Goal: Task Accomplishment & Management: Use online tool/utility

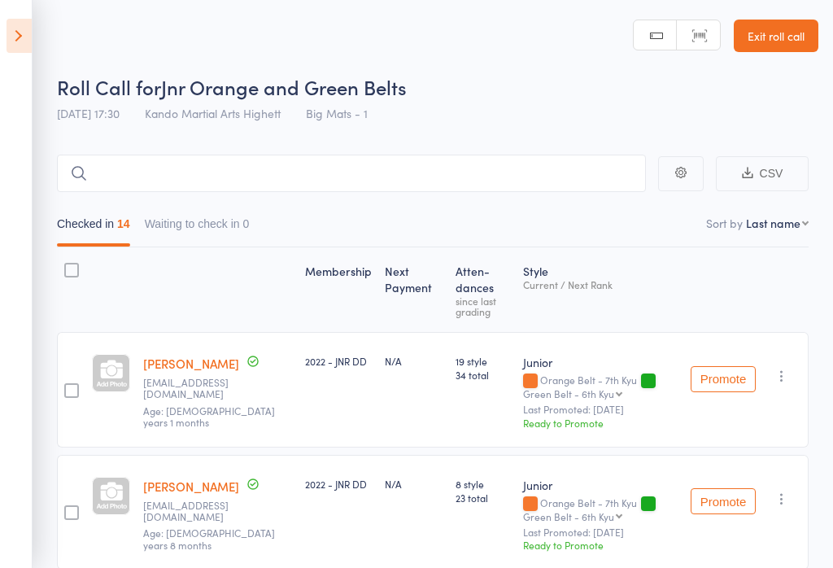
click at [9, 30] on icon at bounding box center [19, 36] width 25 height 34
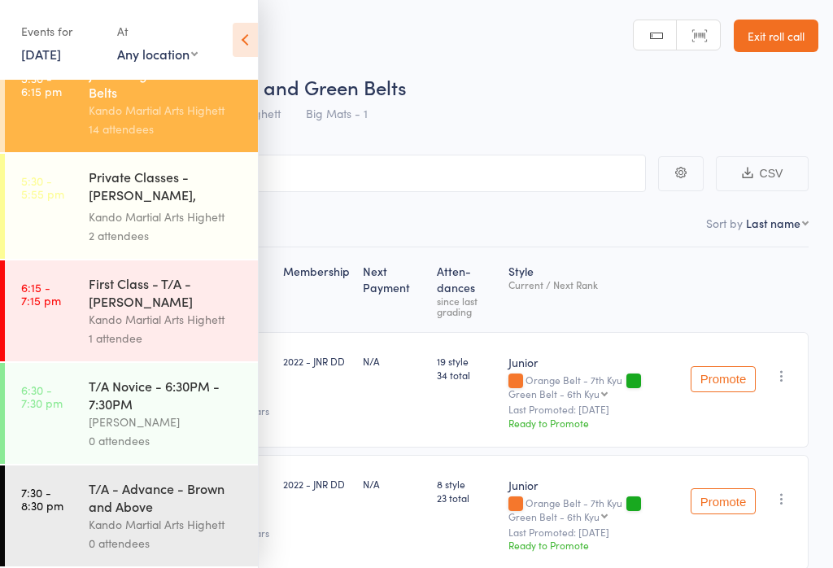
scroll to position [723, 0]
click at [167, 408] on div "T/A Novice - 6:30PM - 7:30PM" at bounding box center [166, 395] width 155 height 36
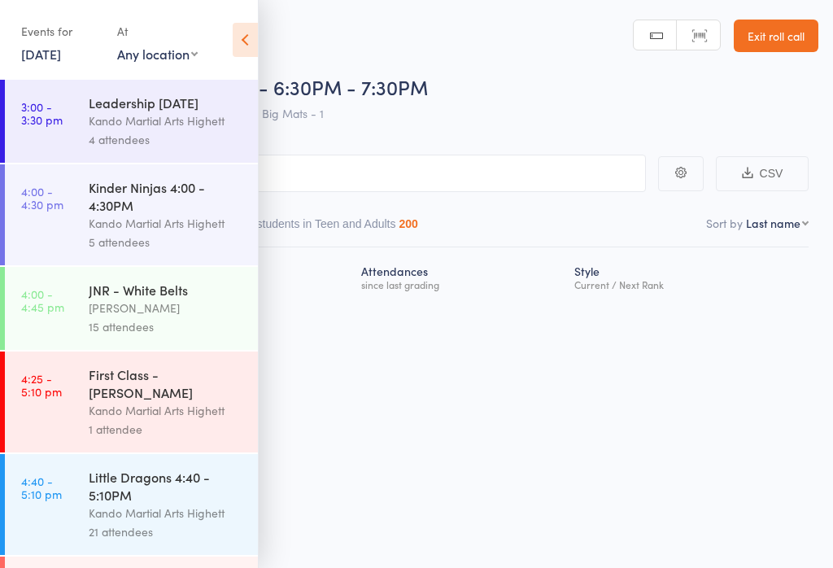
click at [252, 40] on icon at bounding box center [245, 40] width 25 height 34
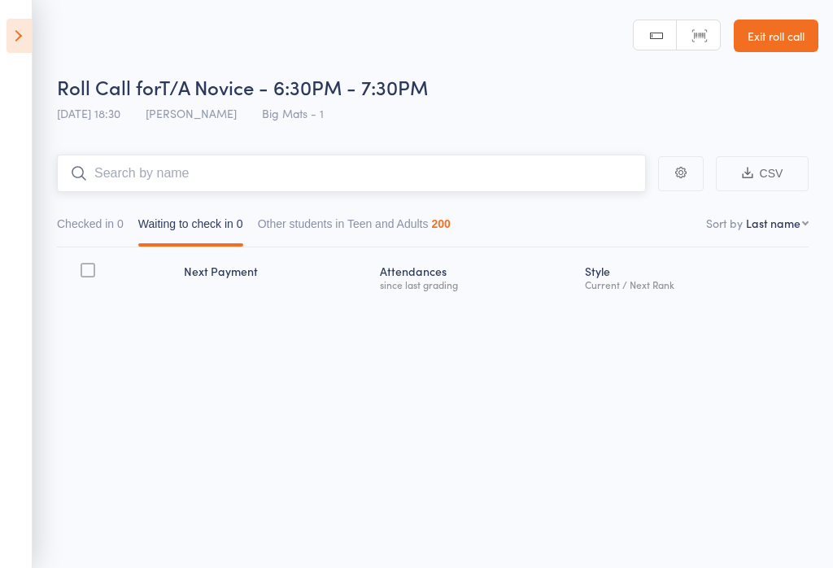
click at [499, 183] on input "search" at bounding box center [351, 173] width 589 height 37
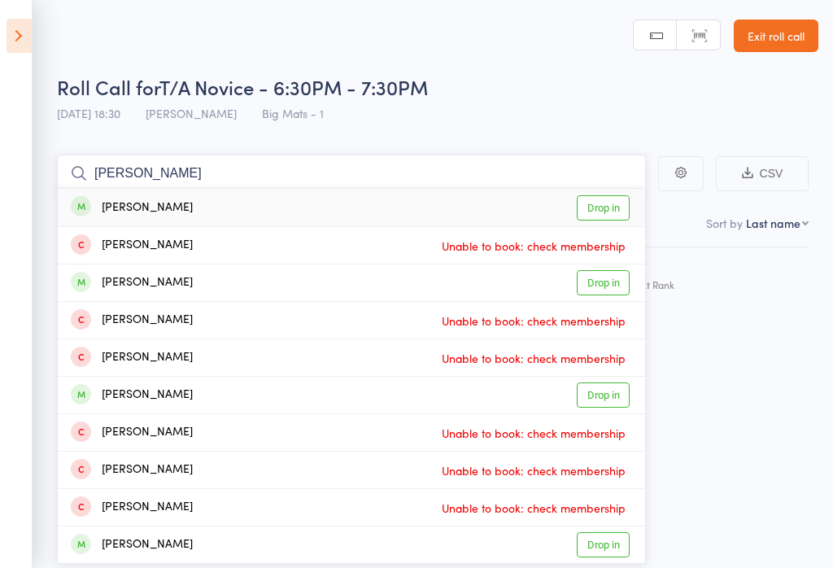
type input "[PERSON_NAME]"
click at [601, 199] on link "Drop in" at bounding box center [603, 207] width 53 height 25
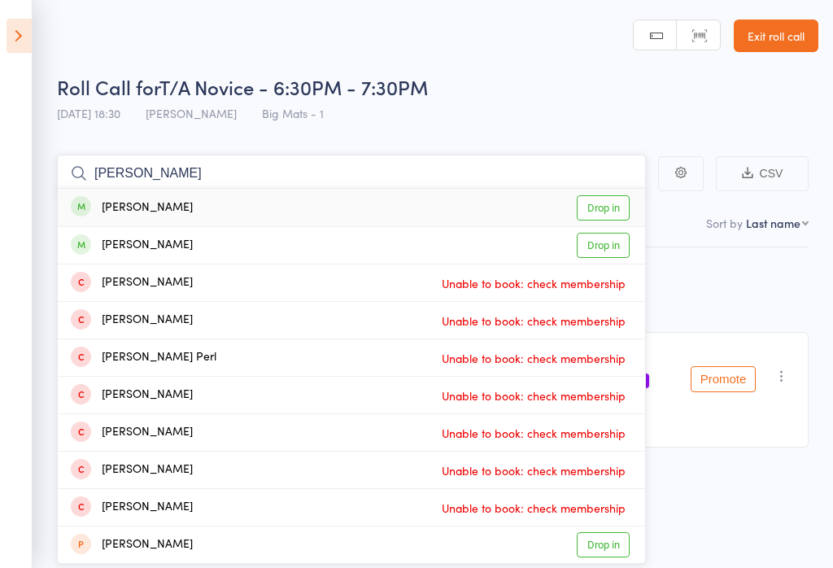
type input "[PERSON_NAME]"
click at [613, 196] on link "Drop in" at bounding box center [603, 207] width 53 height 25
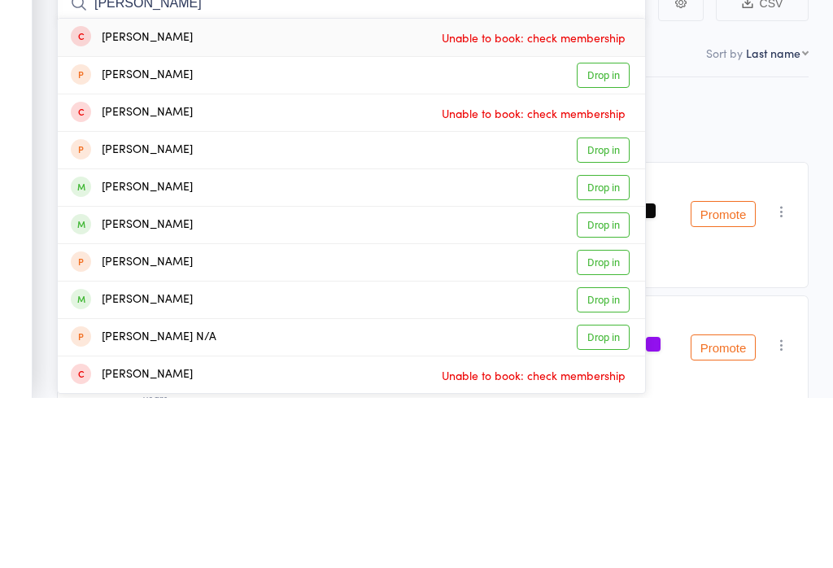
type input "[PERSON_NAME]"
click at [602, 345] on link "Drop in" at bounding box center [603, 357] width 53 height 25
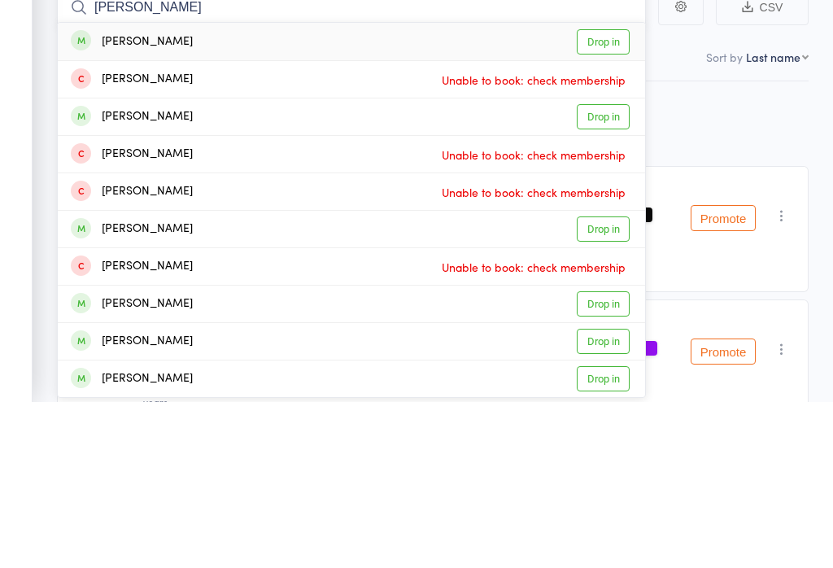
type input "[PERSON_NAME]"
click at [601, 195] on link "Drop in" at bounding box center [603, 207] width 53 height 25
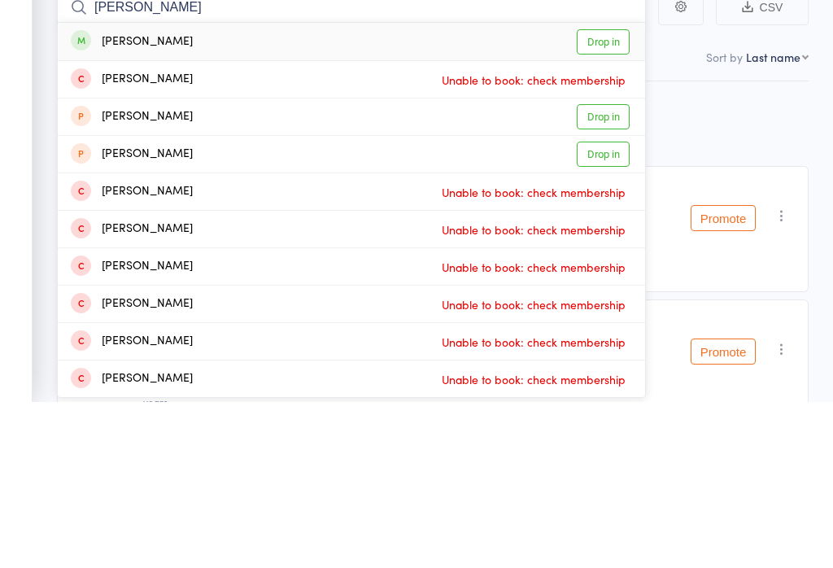
type input "[PERSON_NAME]"
click at [605, 195] on link "Drop in" at bounding box center [603, 207] width 53 height 25
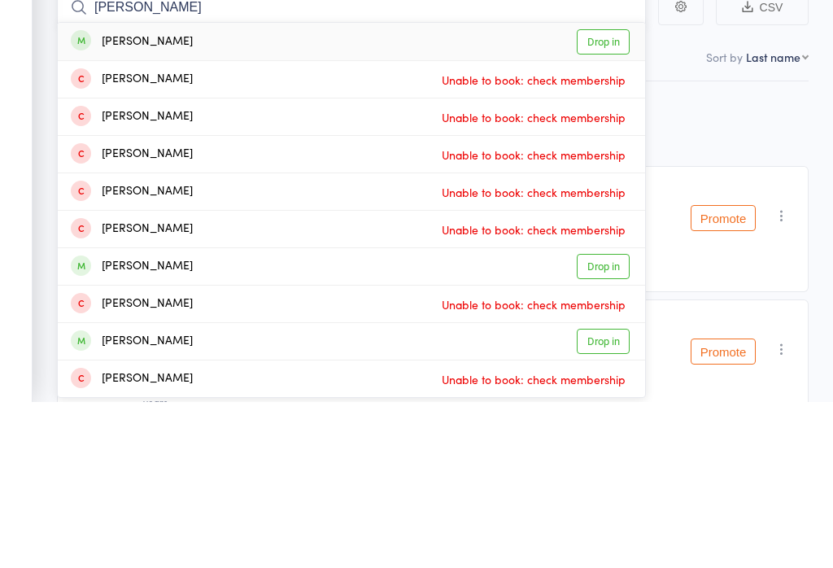
type input "[PERSON_NAME]"
click at [612, 195] on link "Drop in" at bounding box center [603, 207] width 53 height 25
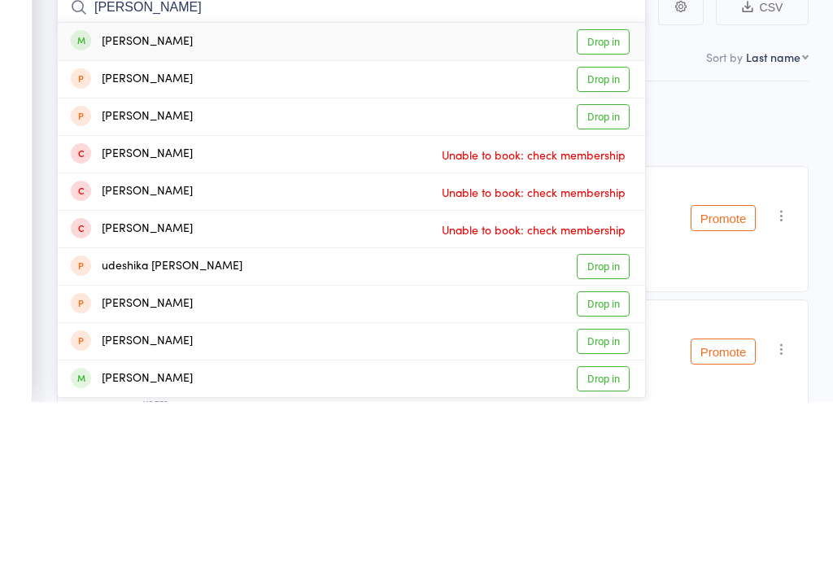
type input "[PERSON_NAME]"
click at [602, 195] on link "Drop in" at bounding box center [603, 207] width 53 height 25
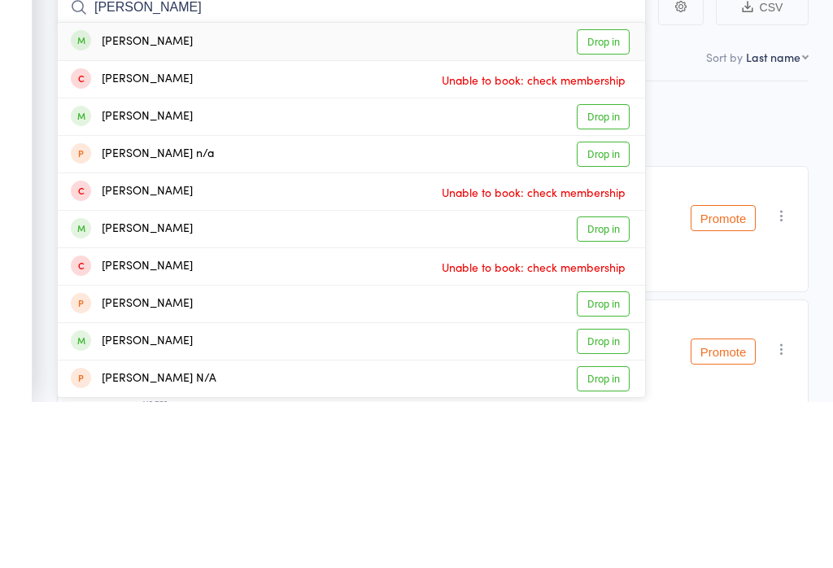
type input "[PERSON_NAME]"
click at [614, 195] on link "Drop in" at bounding box center [603, 207] width 53 height 25
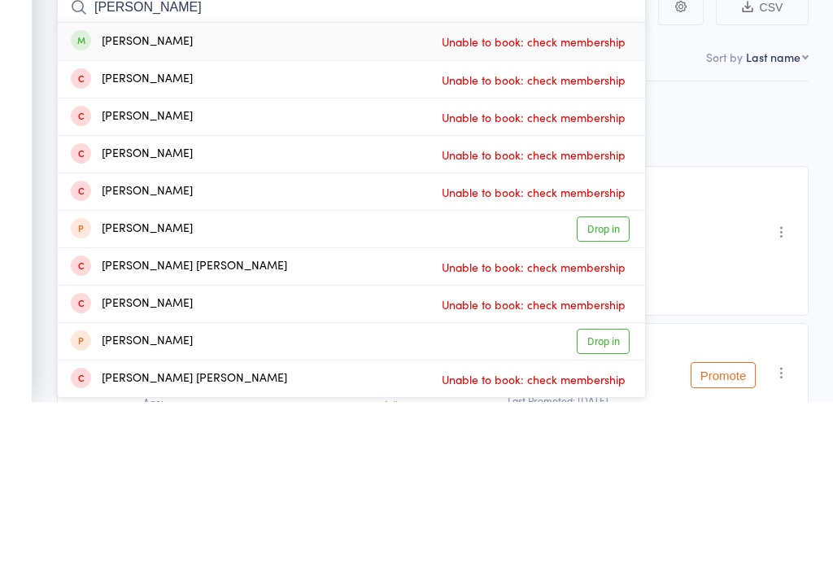
type input "[PERSON_NAME]"
click at [408, 189] on div "[PERSON_NAME] Unable to book: check membership" at bounding box center [352, 207] width 588 height 37
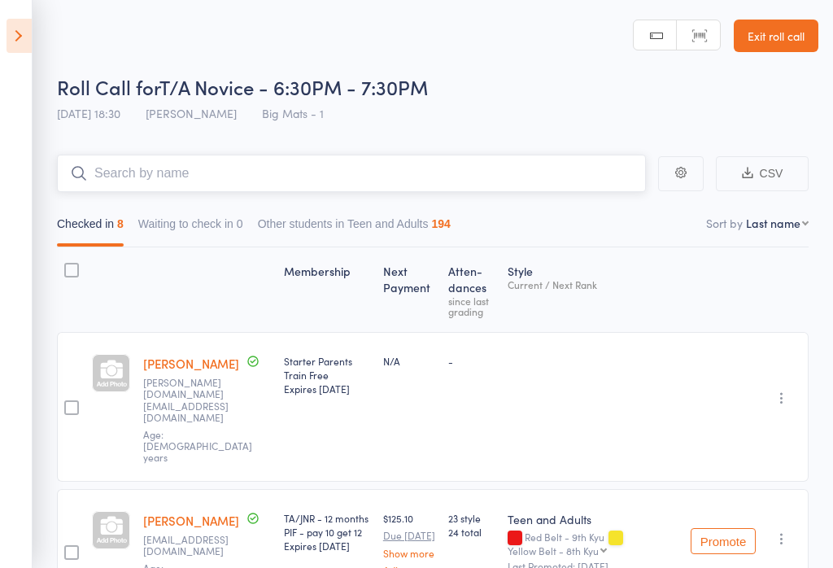
click at [532, 173] on input "search" at bounding box center [351, 173] width 589 height 37
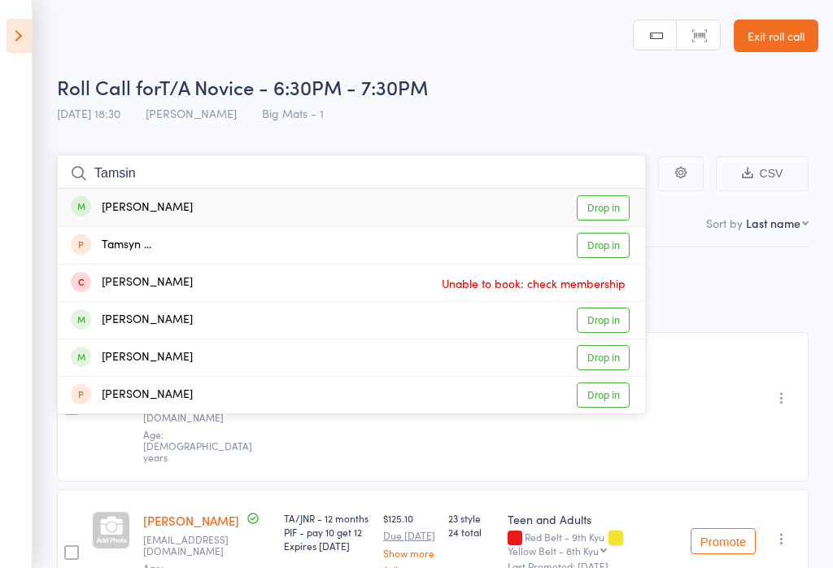
type input "Tamsin"
click at [605, 216] on link "Drop in" at bounding box center [603, 207] width 53 height 25
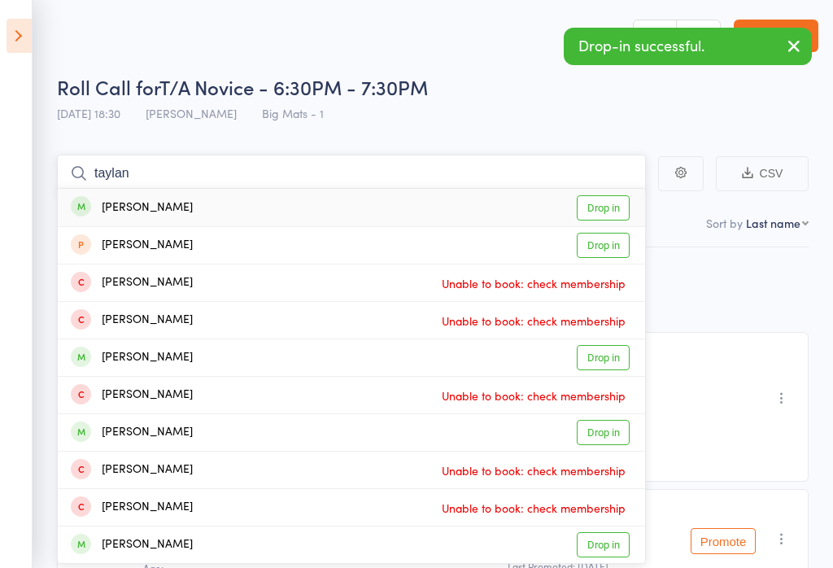
type input "taylan"
click at [609, 202] on link "Drop in" at bounding box center [603, 207] width 53 height 25
